Goal: Task Accomplishment & Management: Manage account settings

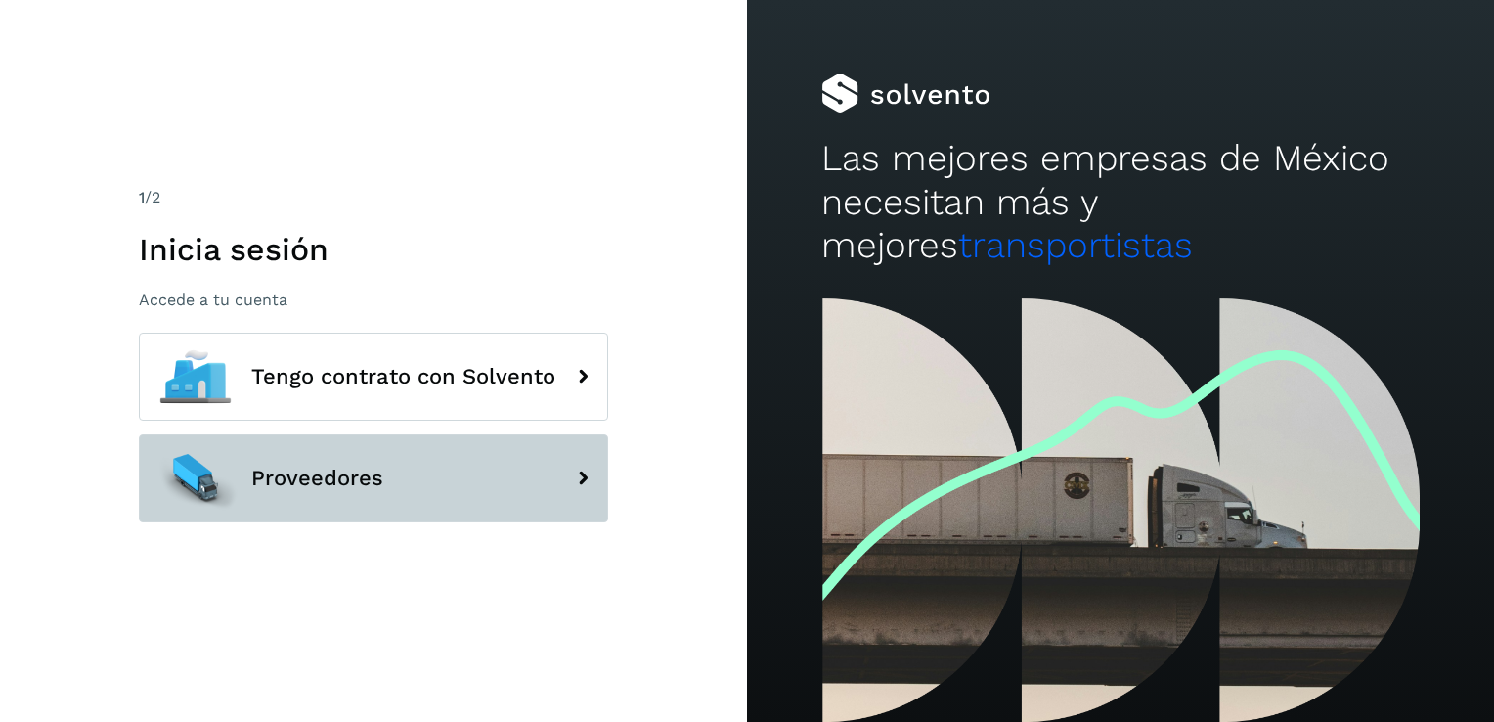
click at [501, 475] on button "Proveedores" at bounding box center [373, 478] width 469 height 88
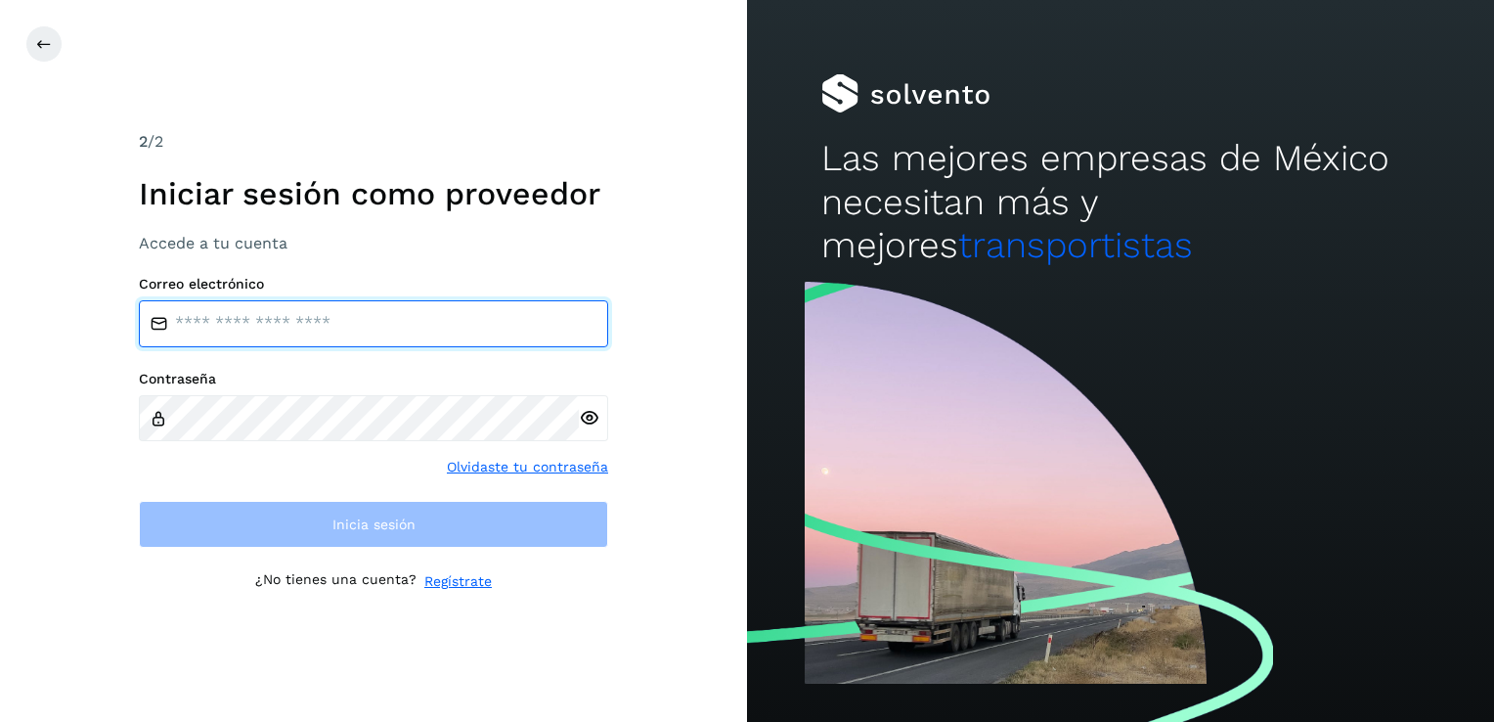
type input "**********"
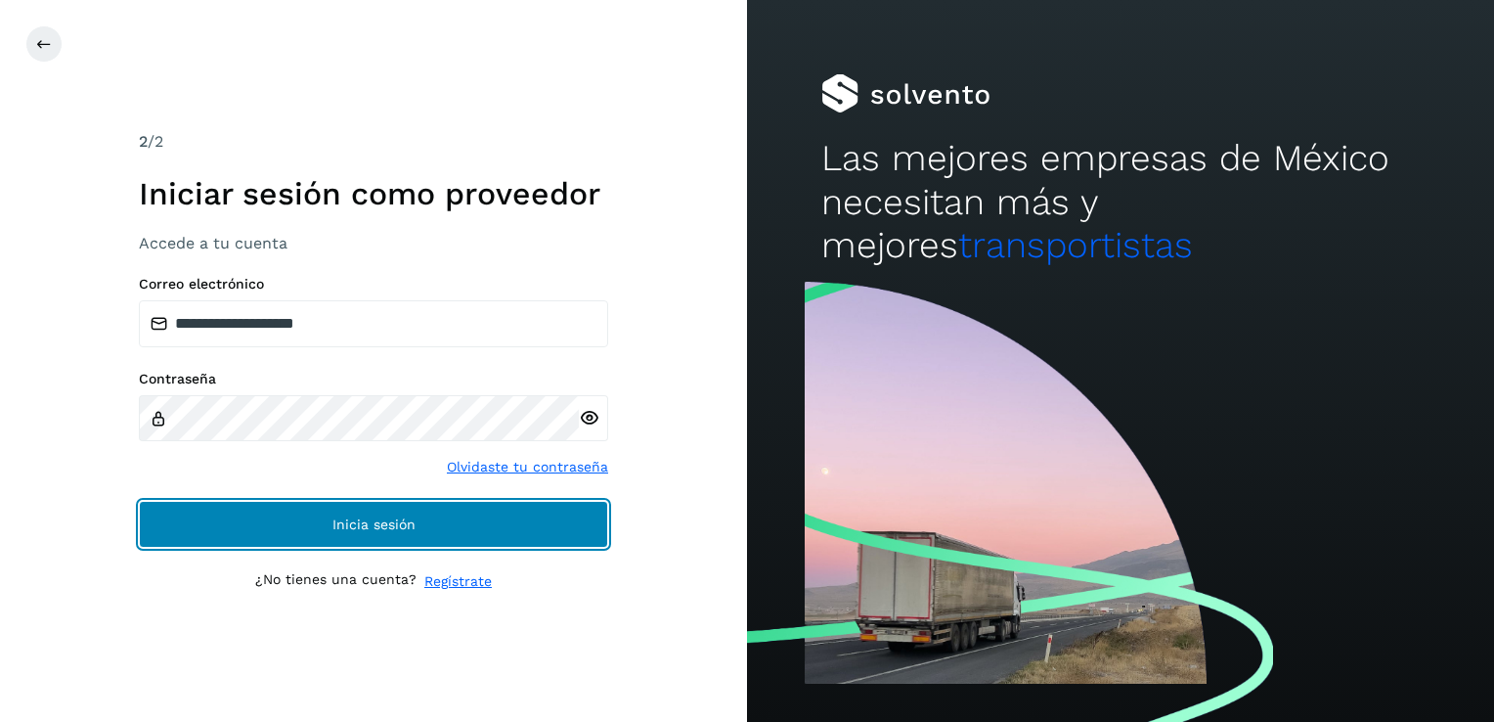
click at [338, 521] on span "Inicia sesión" at bounding box center [373, 524] width 83 height 14
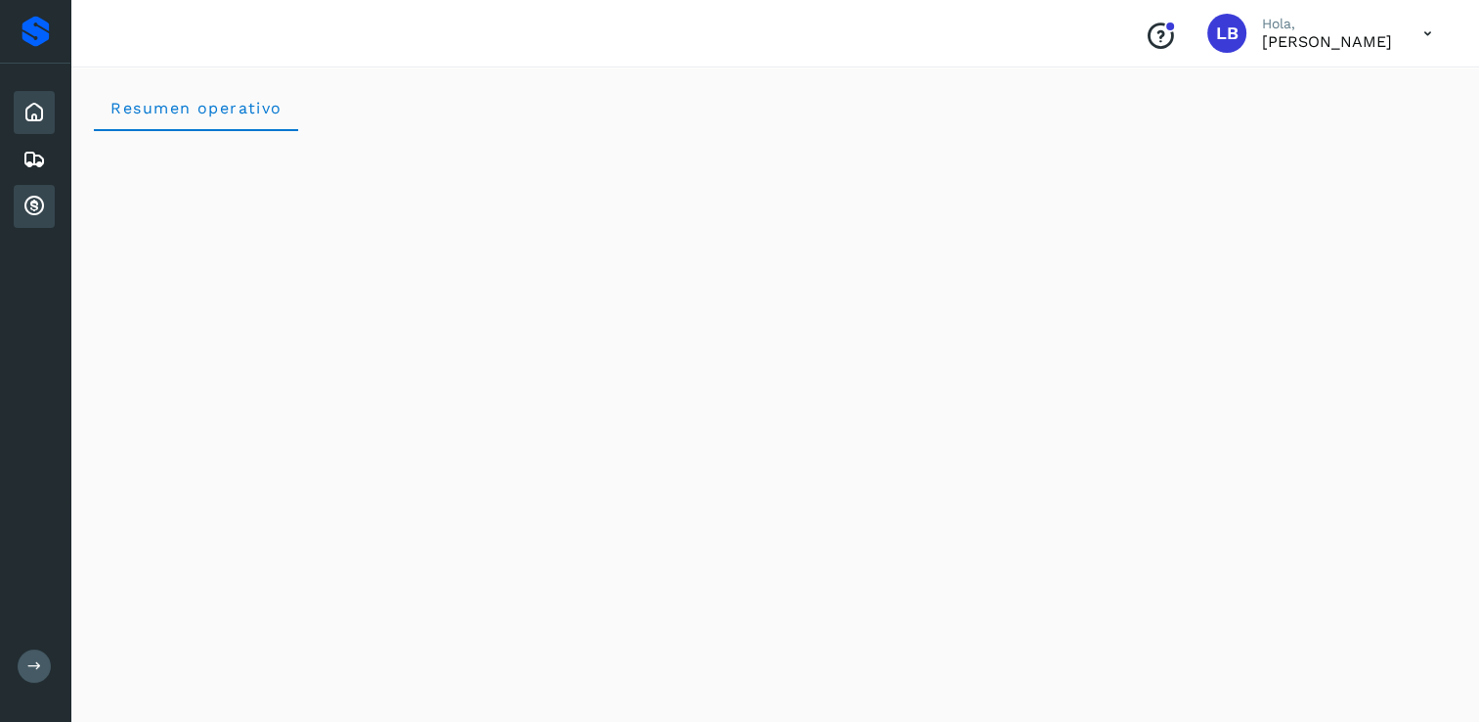
click at [36, 206] on icon at bounding box center [33, 206] width 23 height 23
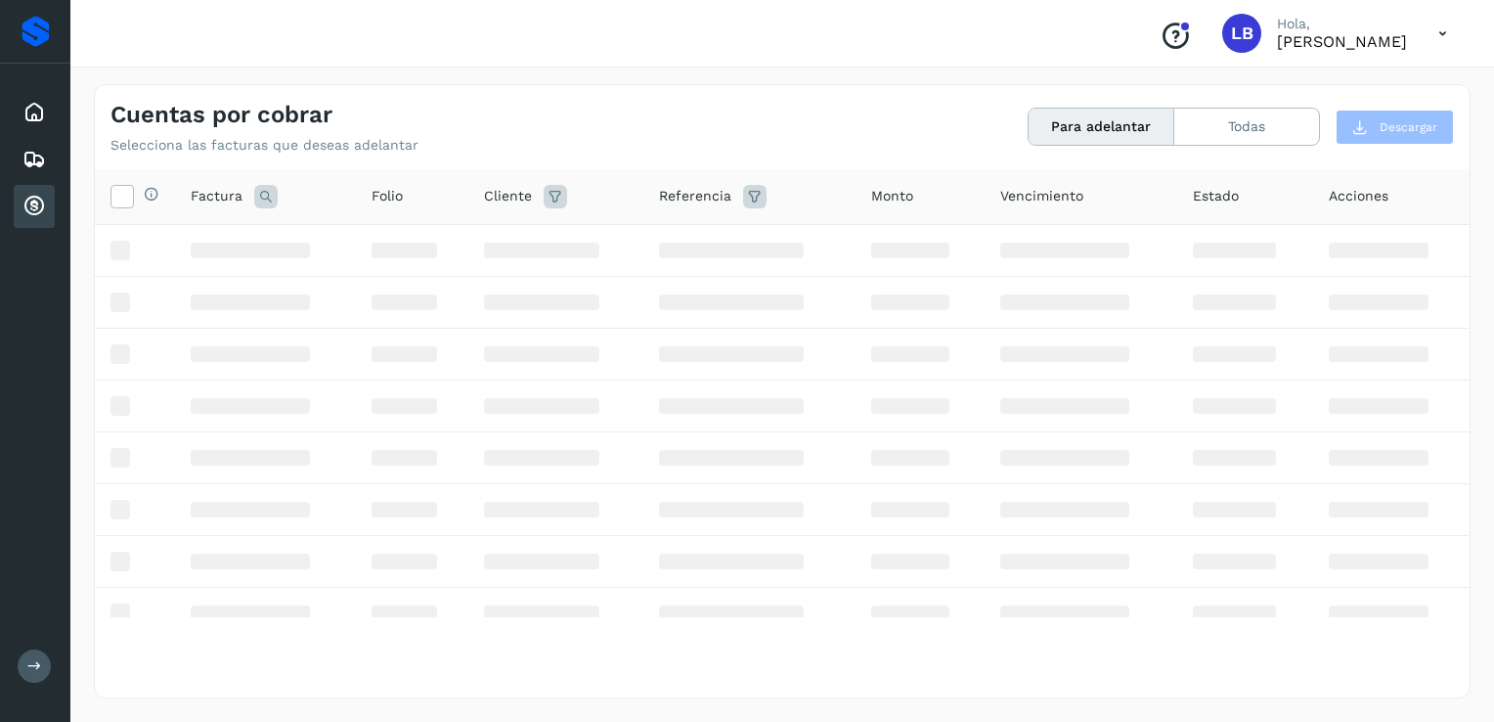
click at [63, 149] on div "Inicio Embarques Cuentas por cobrar" at bounding box center [35, 160] width 70 height 192
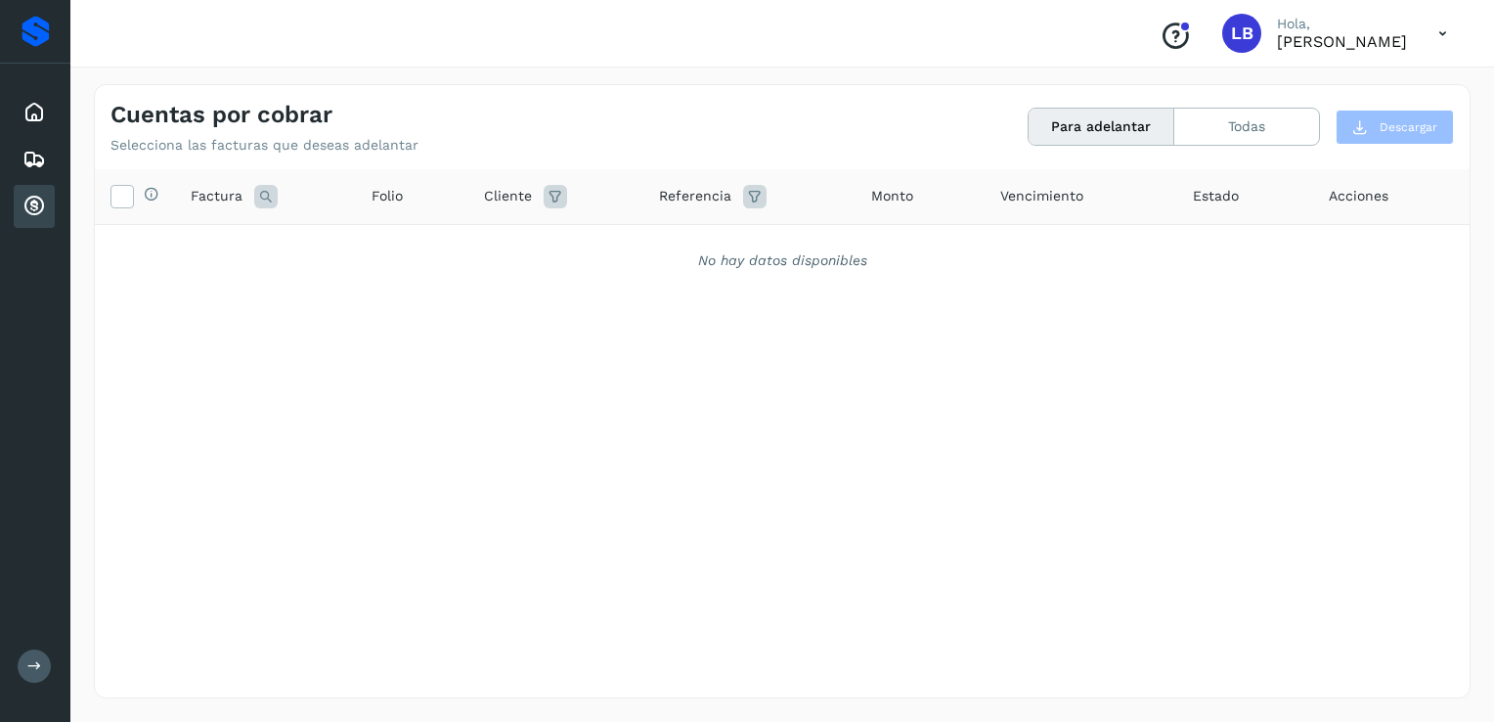
click at [1066, 123] on button "Para adelantar" at bounding box center [1102, 127] width 146 height 36
click at [1259, 134] on button "Todas" at bounding box center [1246, 127] width 145 height 36
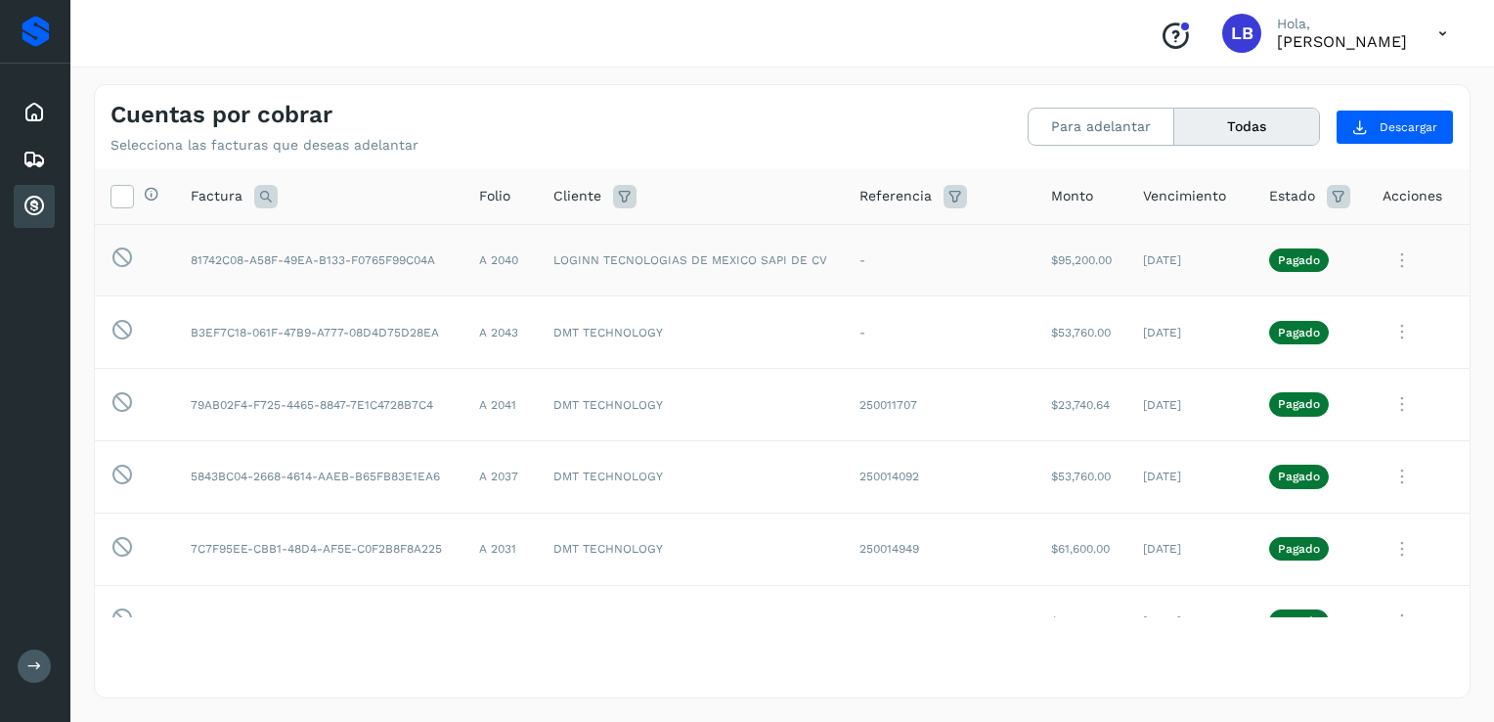
click at [1382, 265] on icon at bounding box center [1401, 261] width 39 height 40
click at [1293, 414] on button "CEP" at bounding box center [1336, 422] width 233 height 37
click at [1382, 266] on icon at bounding box center [1401, 261] width 39 height 40
click at [1276, 306] on button "Ver Detalle" at bounding box center [1336, 307] width 233 height 38
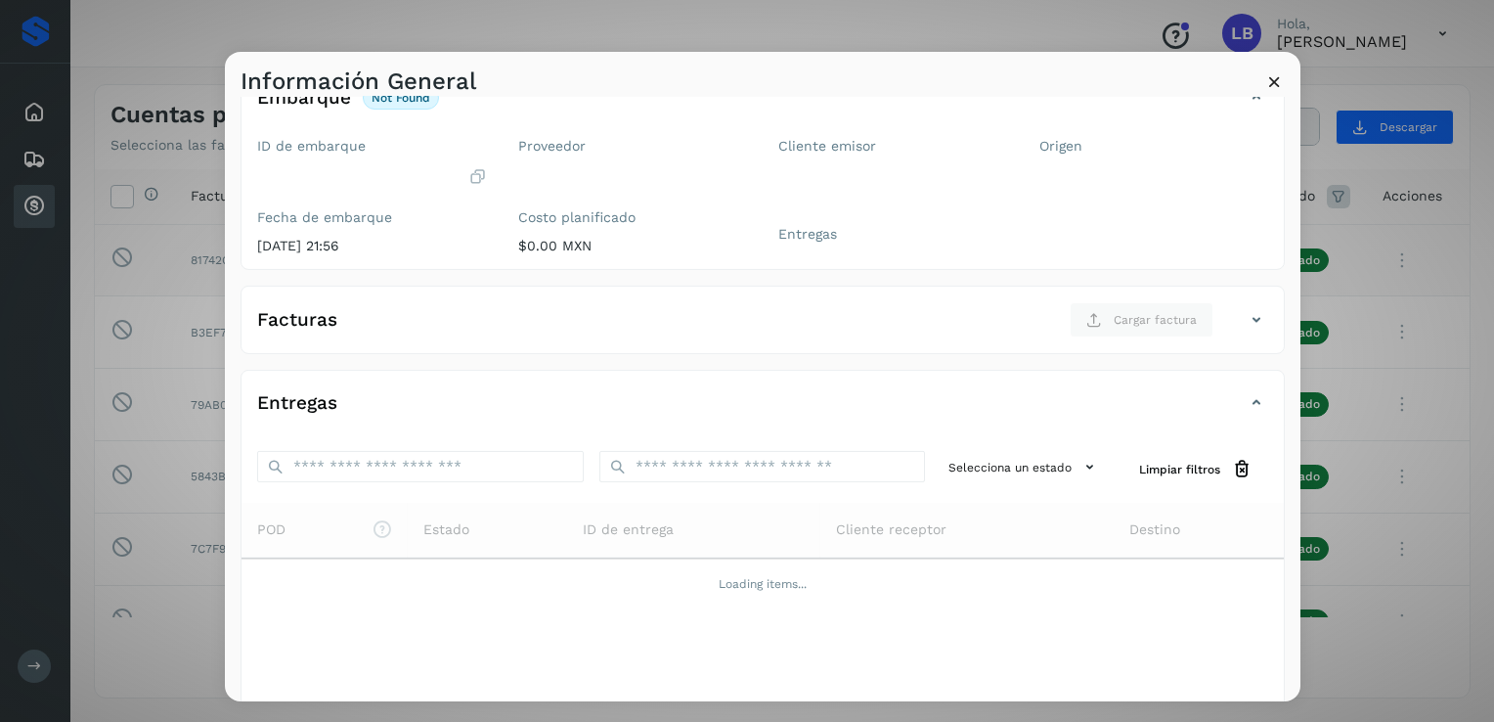
scroll to position [206, 0]
